Goal: Information Seeking & Learning: Learn about a topic

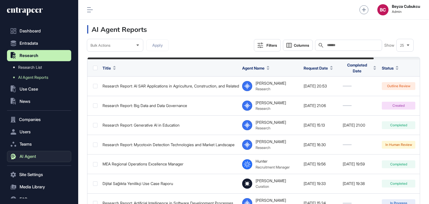
click at [27, 154] on span "AI Agent" at bounding box center [28, 156] width 16 height 4
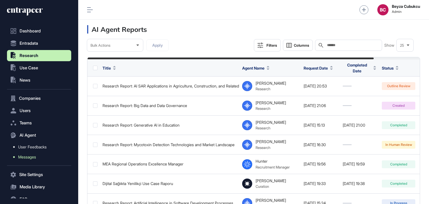
click at [33, 157] on span "Messages" at bounding box center [27, 157] width 18 height 4
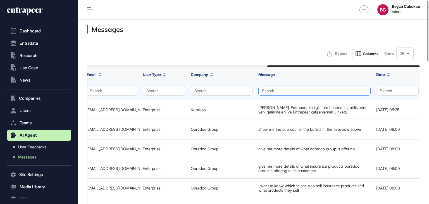
scroll to position [0, 393]
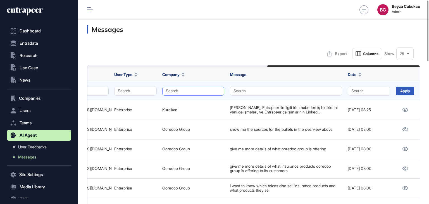
click at [206, 92] on button "Search" at bounding box center [193, 91] width 62 height 9
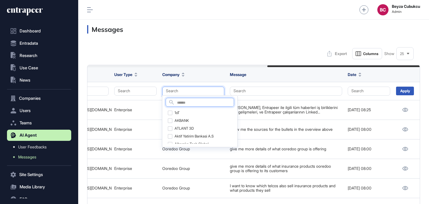
click at [196, 101] on input "text" at bounding box center [205, 103] width 57 height 8
type input "*******"
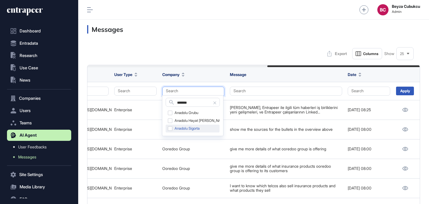
click at [169, 126] on div "Anadolu Sigorta" at bounding box center [193, 129] width 54 height 8
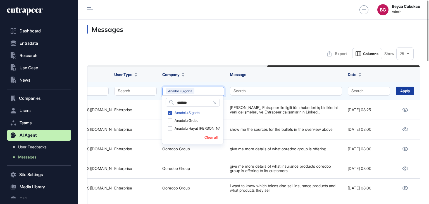
click at [403, 92] on div "Apply" at bounding box center [405, 91] width 18 height 9
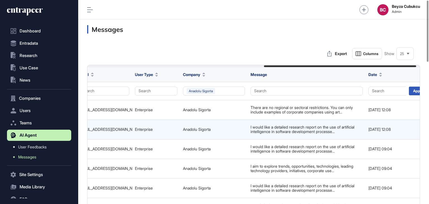
scroll to position [0, 393]
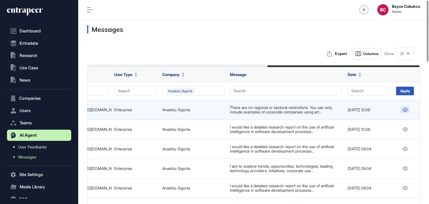
click at [404, 110] on icon at bounding box center [405, 110] width 6 height 4
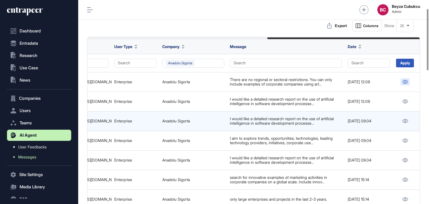
scroll to position [56, 0]
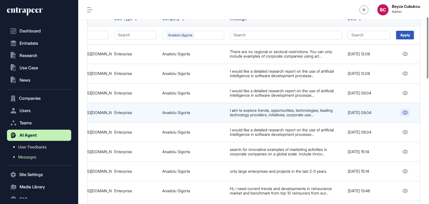
click at [404, 111] on icon at bounding box center [406, 113] width 6 height 4
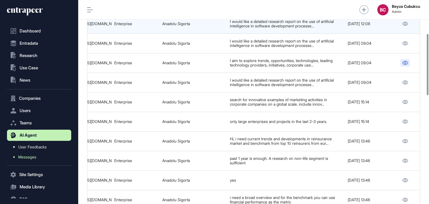
scroll to position [112, 0]
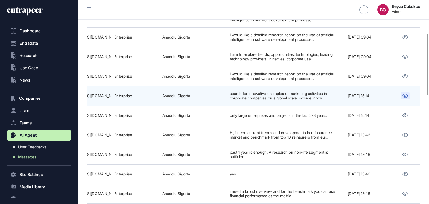
click at [406, 94] on icon at bounding box center [405, 96] width 6 height 4
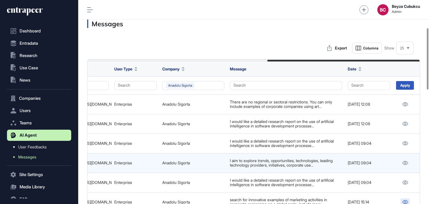
scroll to position [0, 0]
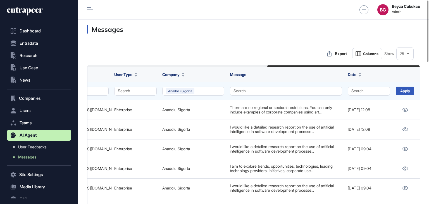
click at [203, 85] on td "Anadolu Sigorta" at bounding box center [194, 91] width 68 height 18
click at [202, 87] on button "Anadolu Sigorta" at bounding box center [193, 91] width 62 height 9
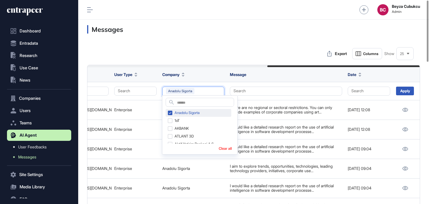
click at [170, 113] on div "Anadolu Sigorta" at bounding box center [199, 113] width 66 height 8
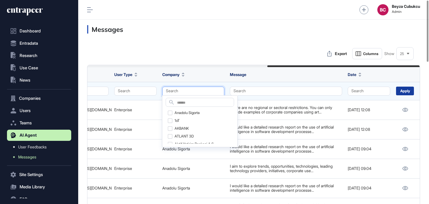
click at [408, 89] on div "Apply" at bounding box center [405, 91] width 18 height 9
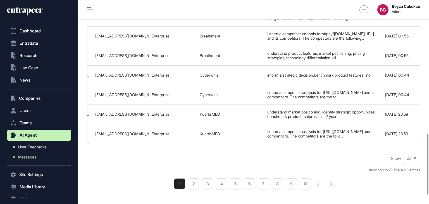
scroll to position [449, 0]
click at [199, 187] on li "2" at bounding box center [193, 183] width 11 height 11
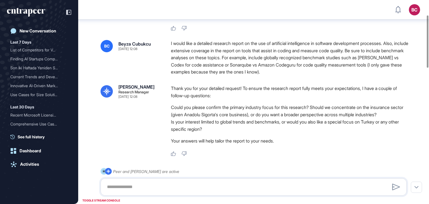
scroll to position [58, 0]
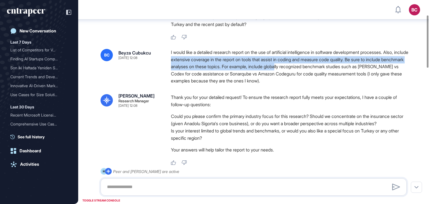
drag, startPoint x: 188, startPoint y: 60, endPoint x: 305, endPoint y: 66, distance: 117.2
click at [305, 66] on div "I would like a detailed research report on the use of artificial intelligence i…" at bounding box center [291, 67] width 240 height 36
click at [257, 67] on div "I would like a detailed research report on the use of artificial intelligence i…" at bounding box center [291, 67] width 240 height 36
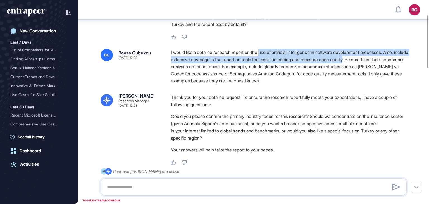
drag, startPoint x: 265, startPoint y: 53, endPoint x: 370, endPoint y: 60, distance: 105.8
click at [370, 60] on div "I would like a detailed research report on the use of artificial intelligence i…" at bounding box center [291, 67] width 240 height 36
copy div "use of artificial intelligence in software development processes. Also, include…"
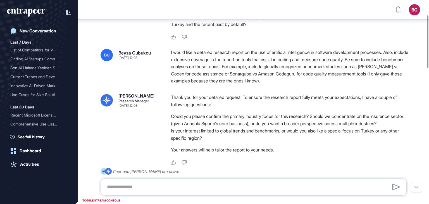
click at [172, 49] on div "I would like a detailed research report on the use of artificial intelligence i…" at bounding box center [291, 67] width 240 height 36
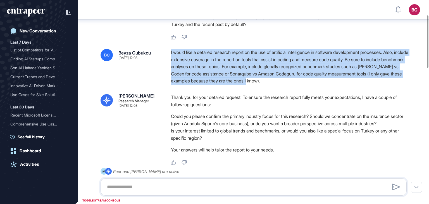
drag, startPoint x: 171, startPoint y: 52, endPoint x: 280, endPoint y: 82, distance: 112.9
click at [280, 82] on div "BC Beyza Cubukcu Sep 10, 2025 12:08 I would like a detailed research report on …" at bounding box center [254, 67] width 306 height 36
copy div "I would like a detailed research report on the use of artificial intelligence i…"
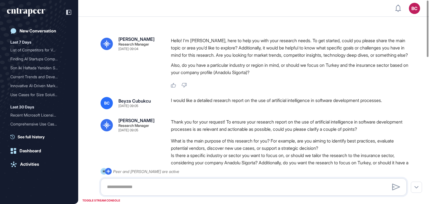
scroll to position [46, 0]
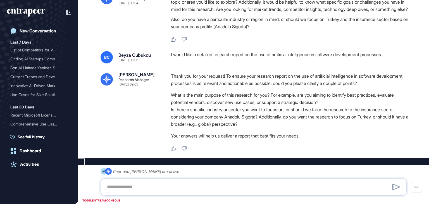
type input "*********"
type input "*"
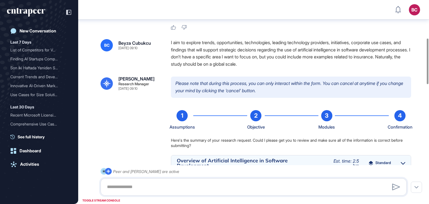
scroll to position [170, 0]
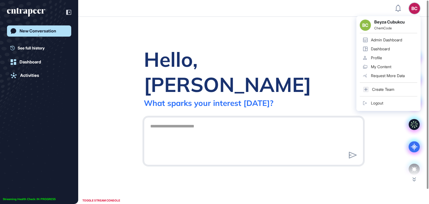
click at [420, 9] on div "BC BC Beyza Cubukcu ChemCode Admin Dashboard Dashboard Profile My Content Reque…" at bounding box center [414, 8] width 11 height 11
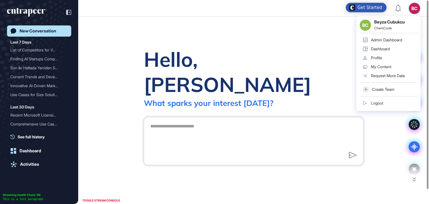
click at [375, 37] on link "Admin Dashboard" at bounding box center [389, 39] width 58 height 9
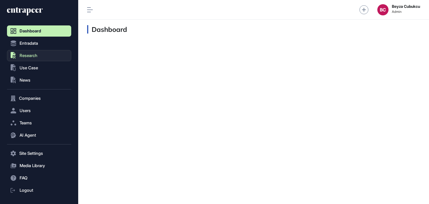
click at [37, 54] on span "Research" at bounding box center [29, 55] width 18 height 4
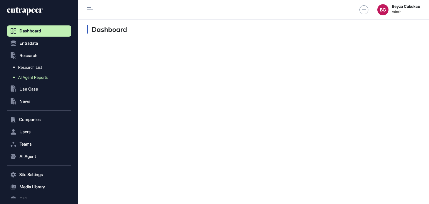
click at [32, 74] on link "AI Agent Reports" at bounding box center [40, 77] width 61 height 10
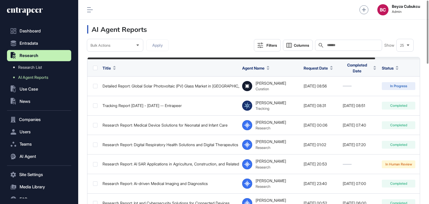
click at [336, 42] on div "Search" at bounding box center [348, 45] width 67 height 11
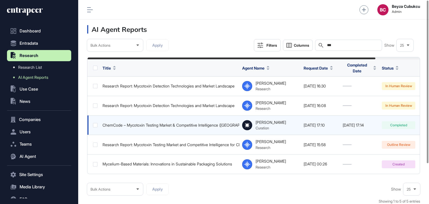
scroll to position [0, 51]
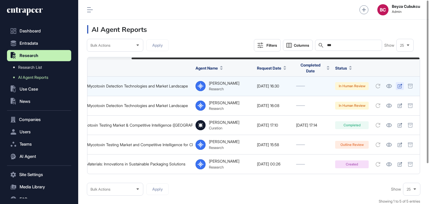
type input "***"
click at [398, 85] on icon at bounding box center [400, 86] width 5 height 4
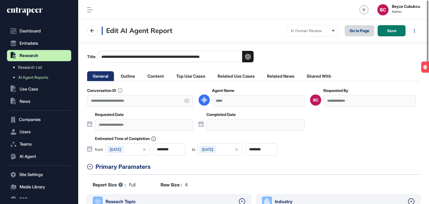
click at [358, 32] on link "Go to Page" at bounding box center [360, 30] width 30 height 11
click at [150, 76] on li "Content" at bounding box center [156, 76] width 28 height 10
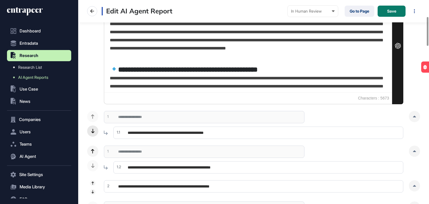
scroll to position [168, 0]
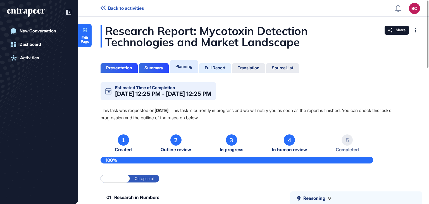
click at [219, 68] on div "Full Report" at bounding box center [215, 67] width 21 height 5
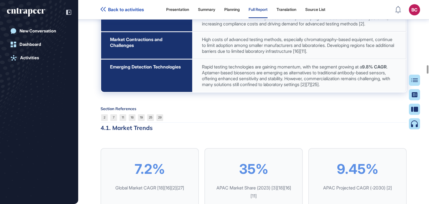
scroll to position [18204, 0]
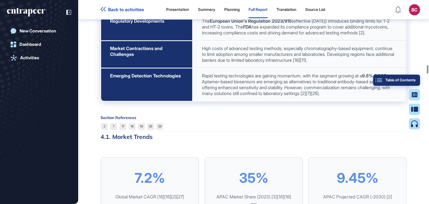
click at [416, 84] on button "Table of Contents" at bounding box center [396, 80] width 47 height 11
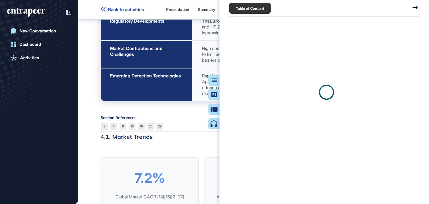
scroll to position [3, 0]
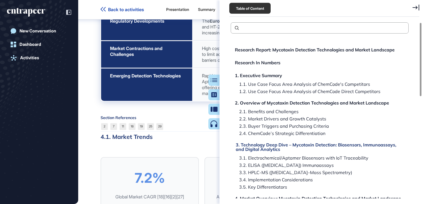
click at [289, 143] on div "3. Technology Deep Dive – Mycotoxin Detection: Biosensors, Immunoassays, and Di…" at bounding box center [321, 146] width 170 height 9
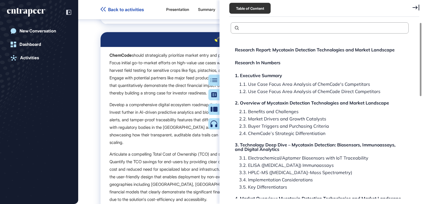
click at [414, 7] on icon at bounding box center [416, 7] width 7 height 6
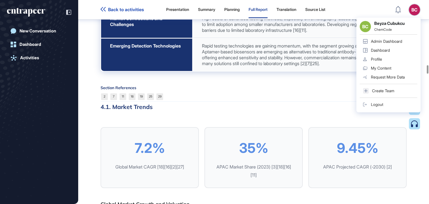
scroll to position [18178, 0]
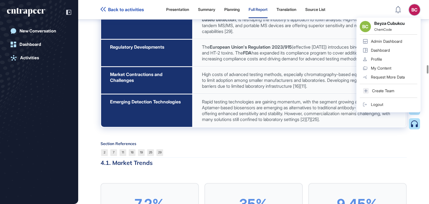
drag, startPoint x: 179, startPoint y: 63, endPoint x: 329, endPoint y: 91, distance: 152.2
copy div "7. Loremipsum Dolo Sita – Consectet Adipiscin: Elitseddoe, Temporincidi, utl Et…"
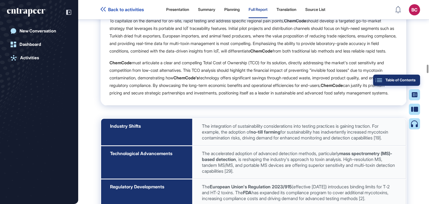
click at [412, 80] on div "Table of Contents" at bounding box center [397, 80] width 38 height 4
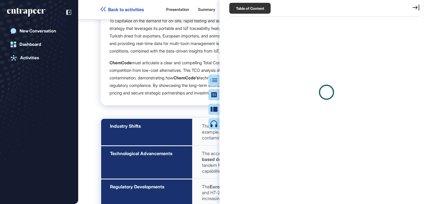
scroll to position [3, 0]
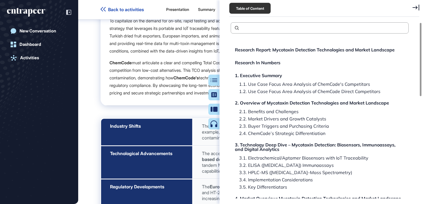
click at [283, 103] on div "2. Overview of Mycotoxin Detection Technologies and Market Landscape" at bounding box center [312, 103] width 154 height 4
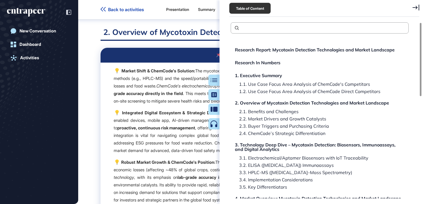
click at [416, 8] on icon at bounding box center [416, 7] width 7 height 6
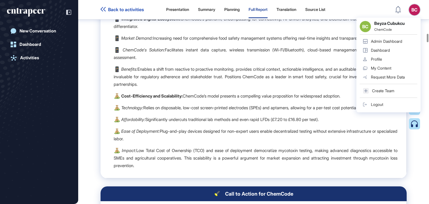
scroll to position [9360, 0]
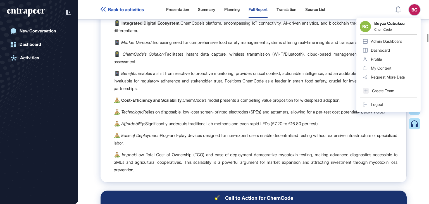
drag, startPoint x: 95, startPoint y: 63, endPoint x: 372, endPoint y: 128, distance: 284.4
copy div "Market Size and Economic Impact The mycotoxin detection technology landscape is…"
